Goal: Use online tool/utility: Utilize a website feature to perform a specific function

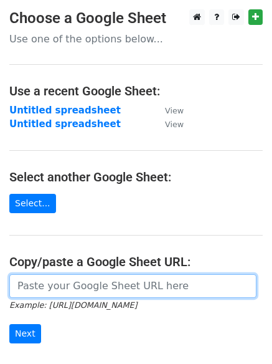
click at [17, 289] on input "url" at bounding box center [132, 286] width 247 height 24
paste input "[URL][DOMAIN_NAME]"
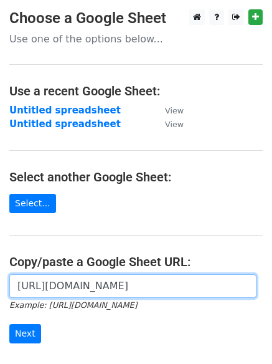
scroll to position [0, 262]
type input "[URL][DOMAIN_NAME]"
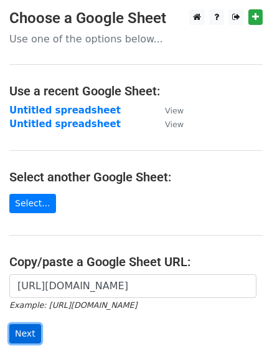
click at [24, 326] on input "Next" at bounding box center [25, 333] width 32 height 19
